Goal: Information Seeking & Learning: Check status

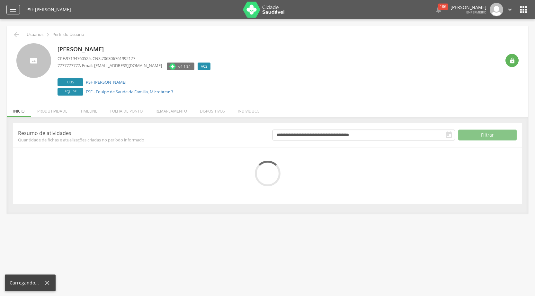
click at [12, 11] on icon "" at bounding box center [13, 10] width 8 height 8
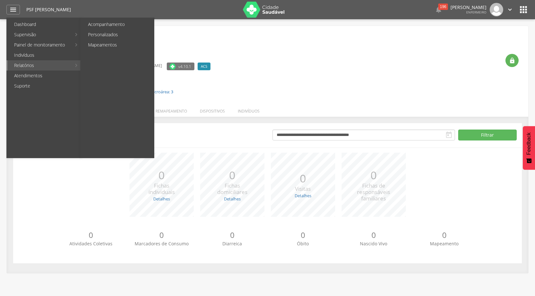
click at [50, 68] on link "Relatórios" at bounding box center [40, 65] width 64 height 10
click at [107, 26] on link "Acompanhamento" at bounding box center [118, 24] width 72 height 10
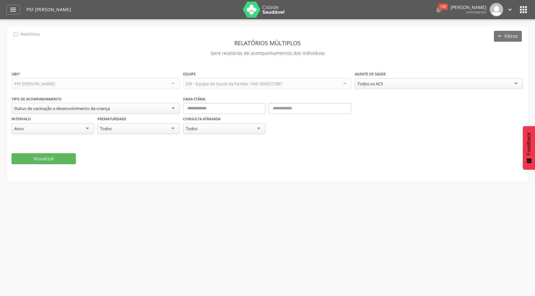
click at [397, 85] on div "Todos os ACS" at bounding box center [439, 83] width 168 height 11
click at [206, 109] on input "text" at bounding box center [224, 108] width 83 height 11
type input "*"
click at [283, 111] on input "text" at bounding box center [309, 108] width 83 height 11
click at [55, 163] on button "Visualizar" at bounding box center [44, 159] width 64 height 11
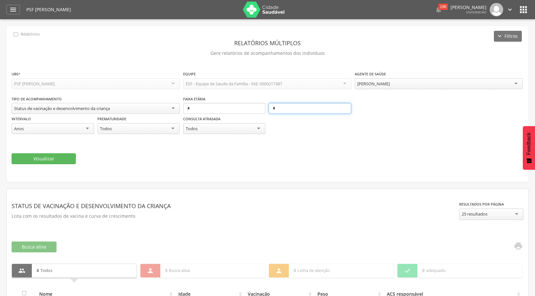
click at [283, 109] on input "*" at bounding box center [309, 108] width 83 height 11
type input "*"
click at [63, 159] on button "Visualizar" at bounding box center [44, 159] width 64 height 11
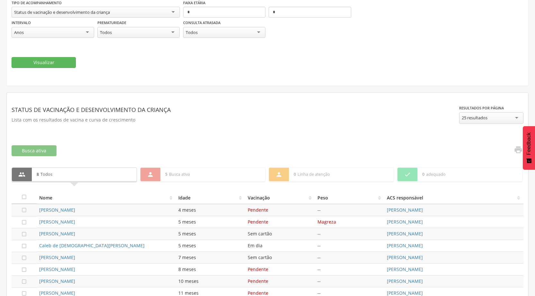
scroll to position [135, 0]
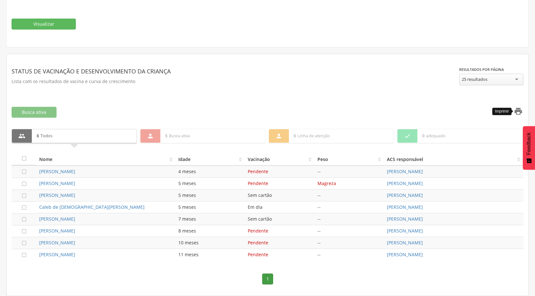
click at [517, 113] on icon "" at bounding box center [518, 111] width 9 height 9
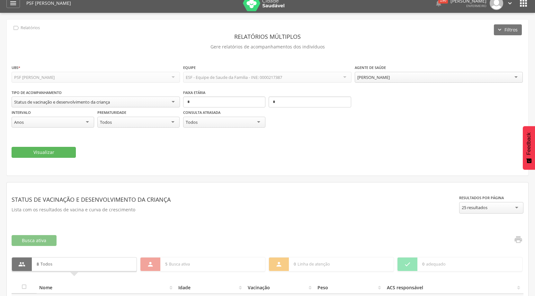
scroll to position [0, 0]
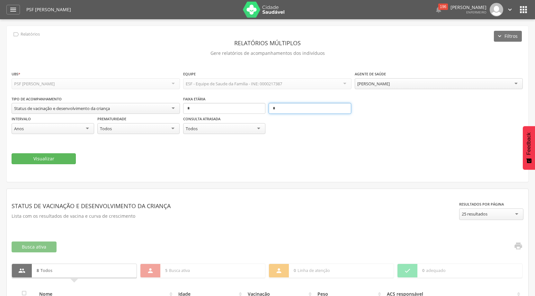
click at [283, 108] on input "*" at bounding box center [309, 108] width 83 height 11
type input "*"
click at [41, 156] on button "Visualizar" at bounding box center [44, 159] width 64 height 11
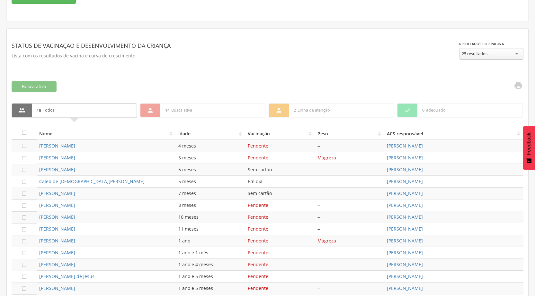
scroll to position [193, 0]
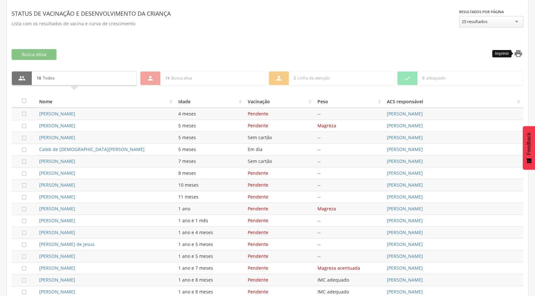
click at [519, 55] on icon "" at bounding box center [518, 53] width 9 height 9
